Goal: Task Accomplishment & Management: Complete application form

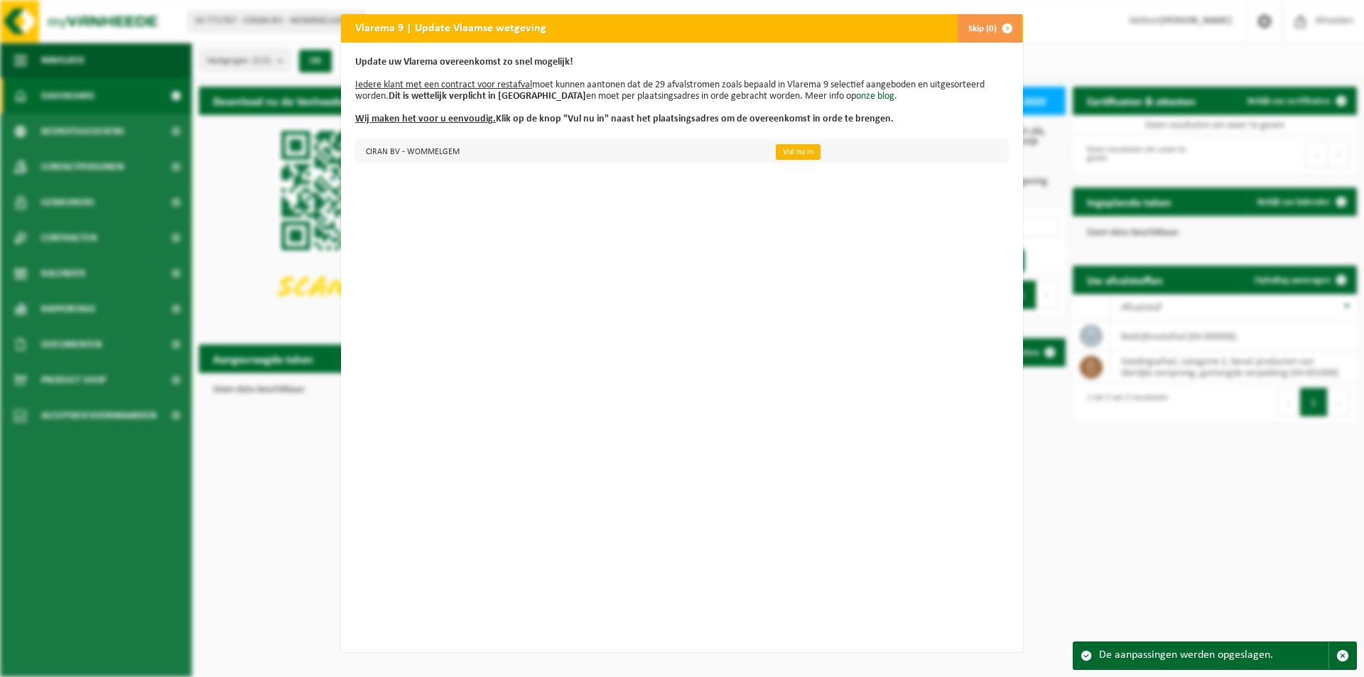
click at [799, 153] on link "Vul nu in" at bounding box center [798, 152] width 45 height 16
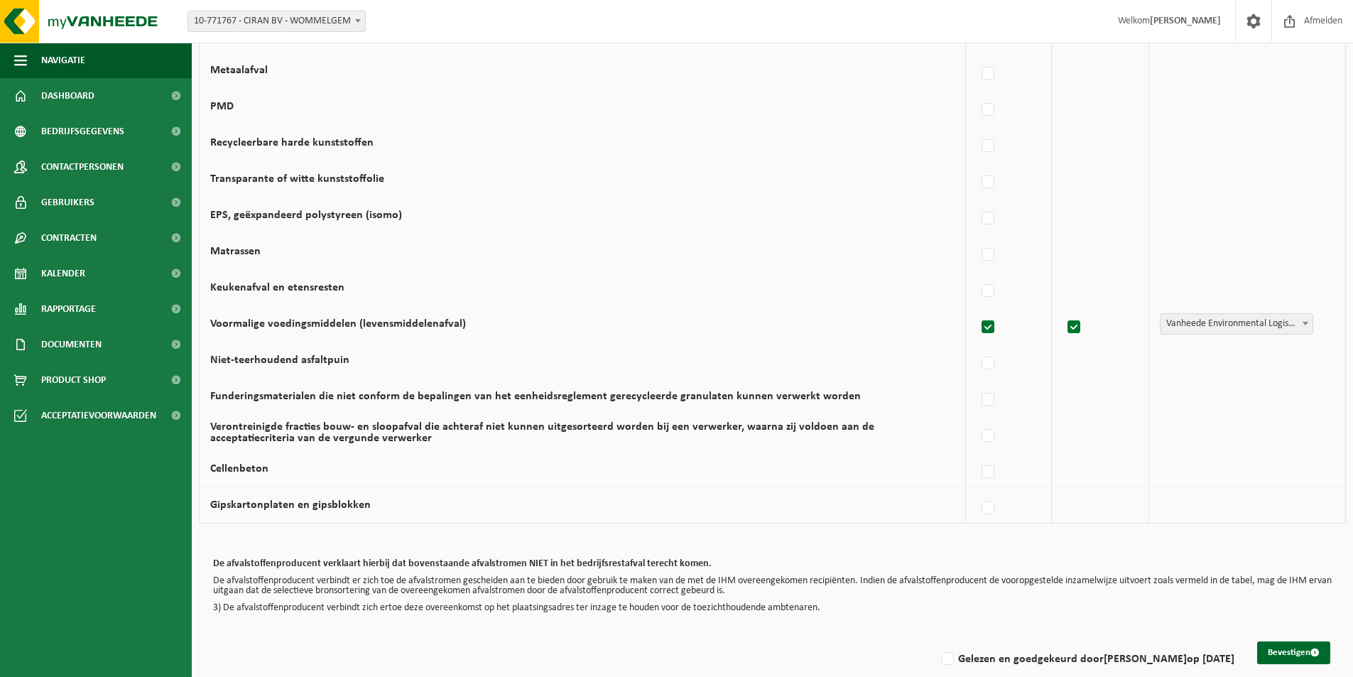
scroll to position [796, 0]
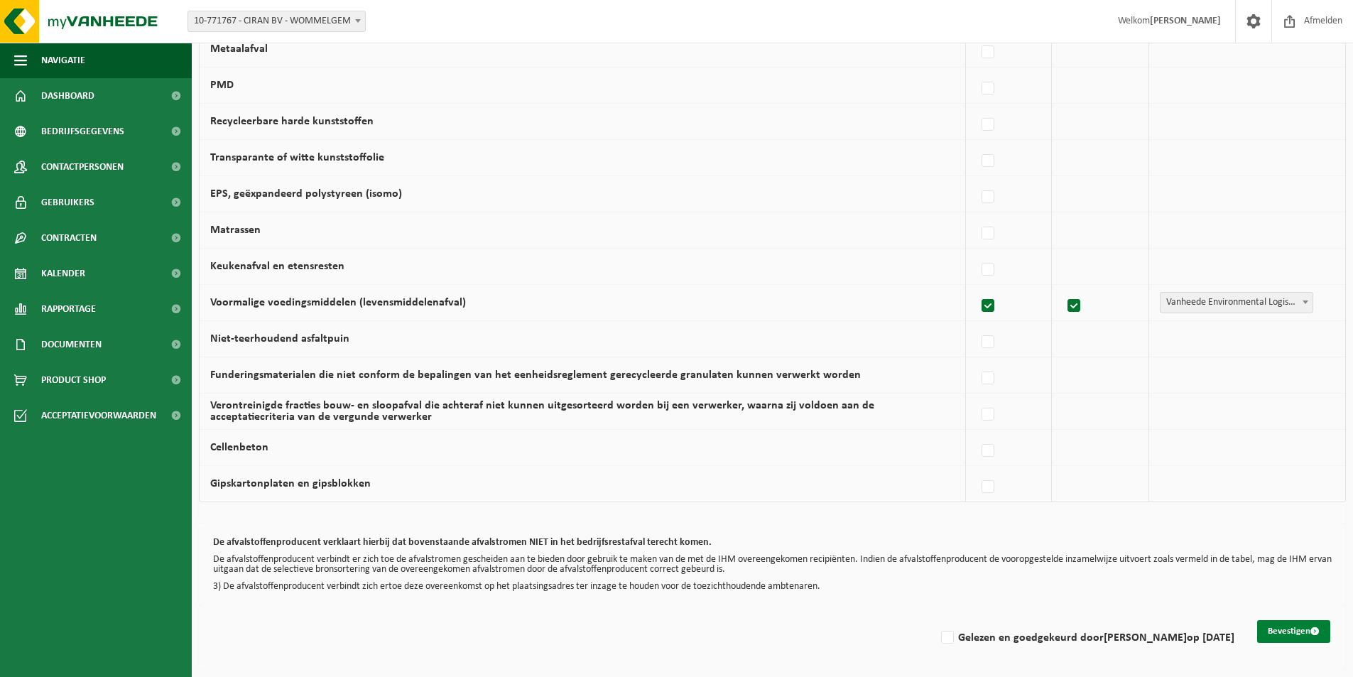
click at [1298, 630] on button "Bevestigen" at bounding box center [1293, 631] width 73 height 23
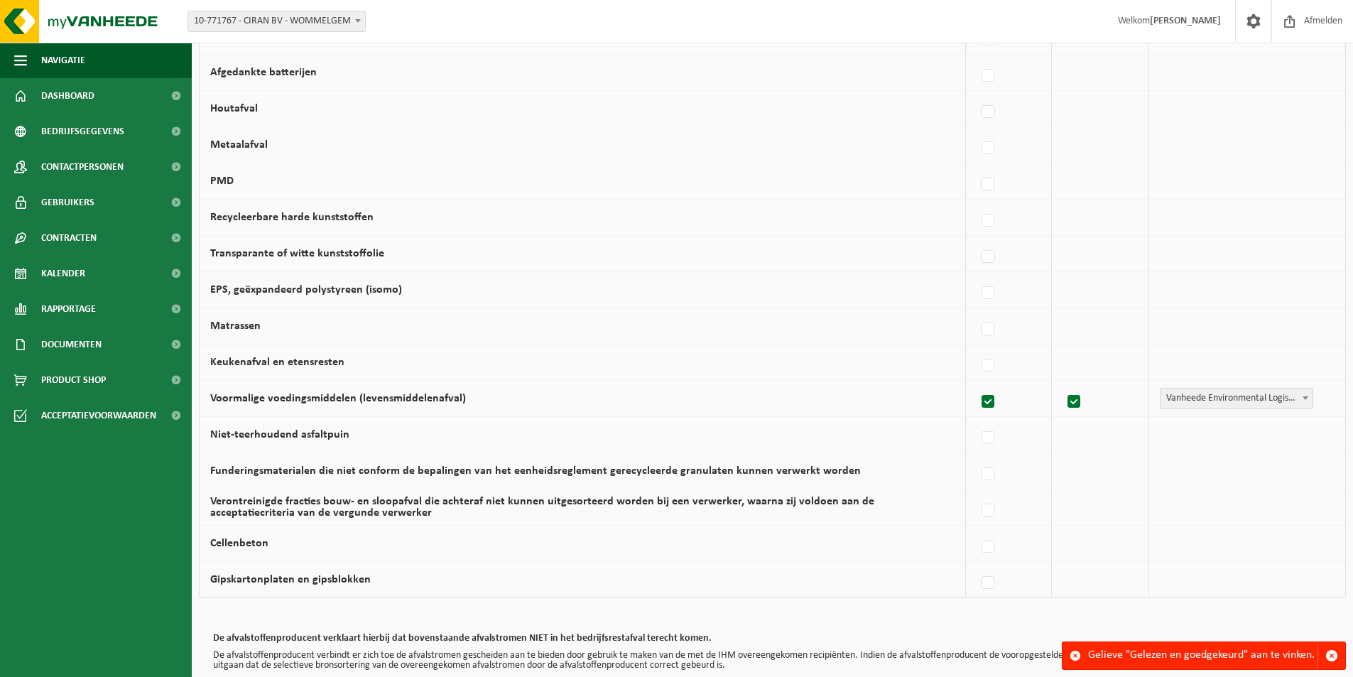
scroll to position [796, 0]
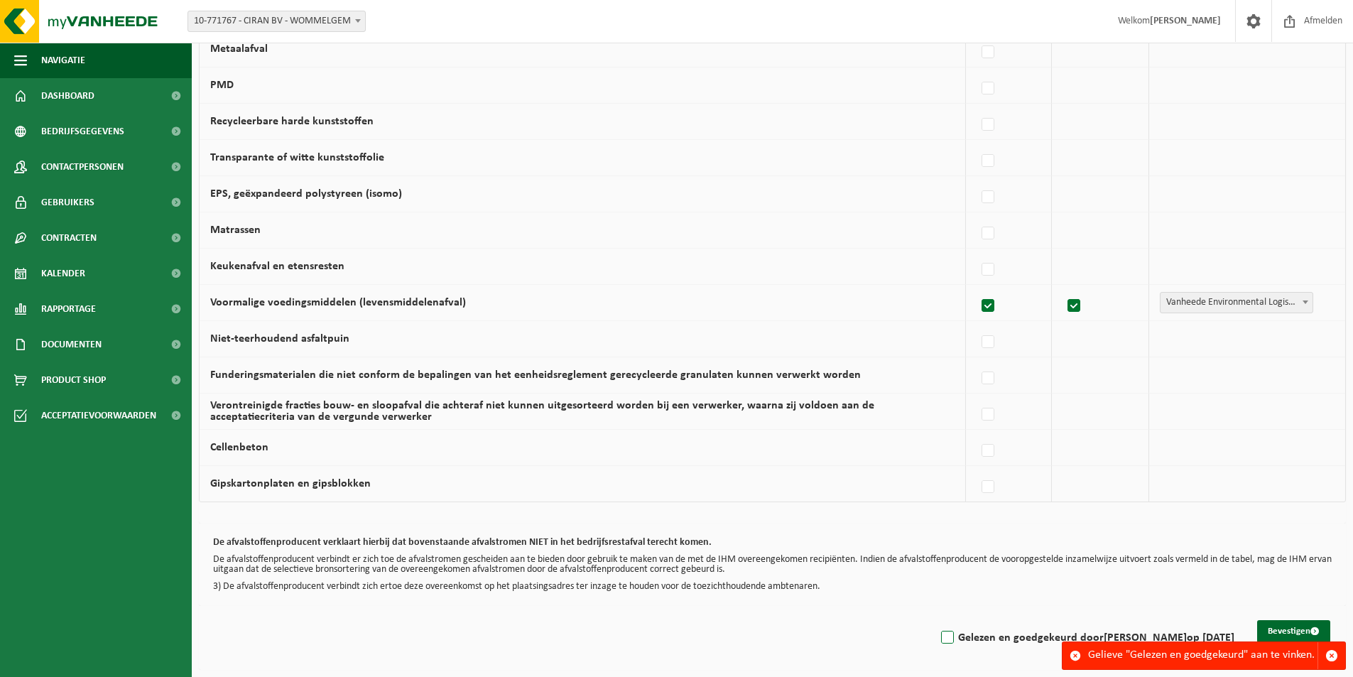
click at [943, 634] on label "Gelezen en goedgekeurd door RASHAD IBRAHIM op 27/09/25" at bounding box center [1086, 637] width 296 height 21
click at [936, 620] on input "Gelezen en goedgekeurd door RASHAD IBRAHIM op 27/09/25" at bounding box center [935, 619] width 1 height 1
checkbox input "true"
click at [1296, 626] on button "Bevestigen" at bounding box center [1293, 631] width 73 height 23
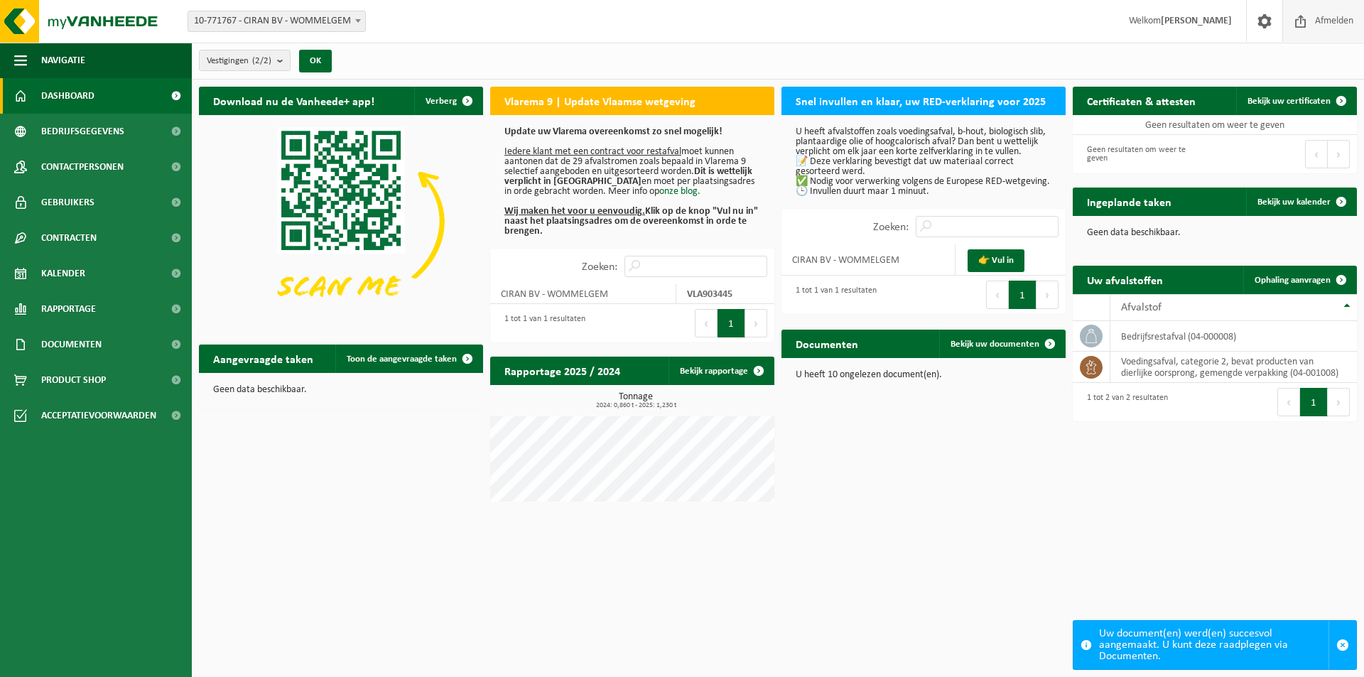
click at [1342, 11] on span "Afmelden" at bounding box center [1333, 21] width 45 height 42
